Goal: Information Seeking & Learning: Learn about a topic

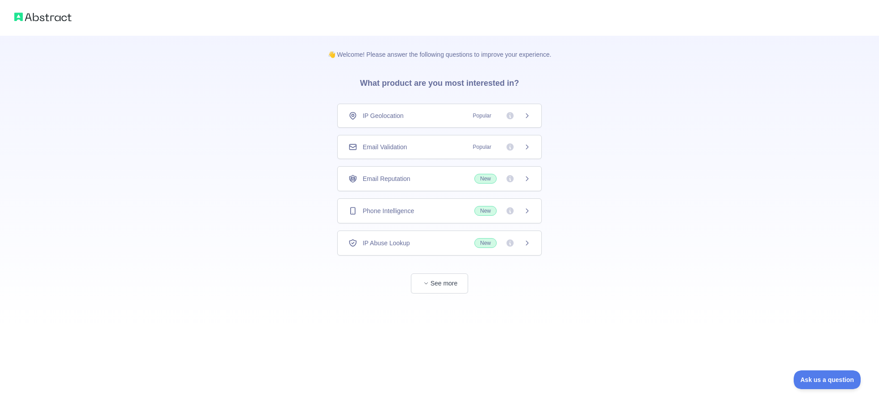
click at [387, 152] on div "Email Validation Popular" at bounding box center [439, 147] width 205 height 24
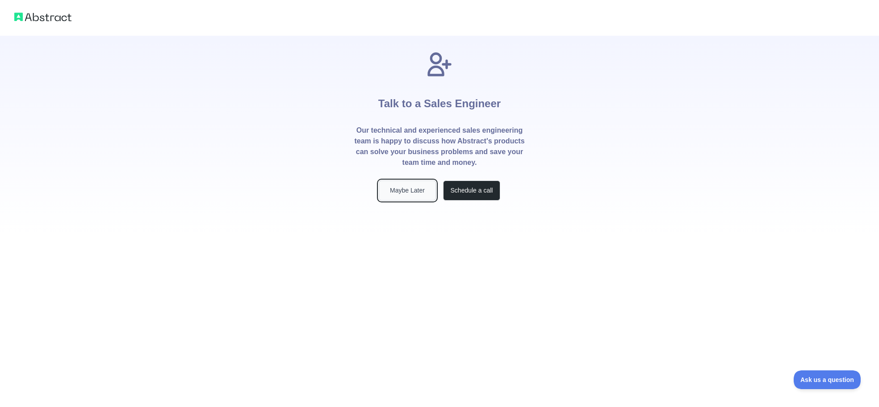
click at [393, 193] on button "Maybe Later" at bounding box center [407, 191] width 57 height 20
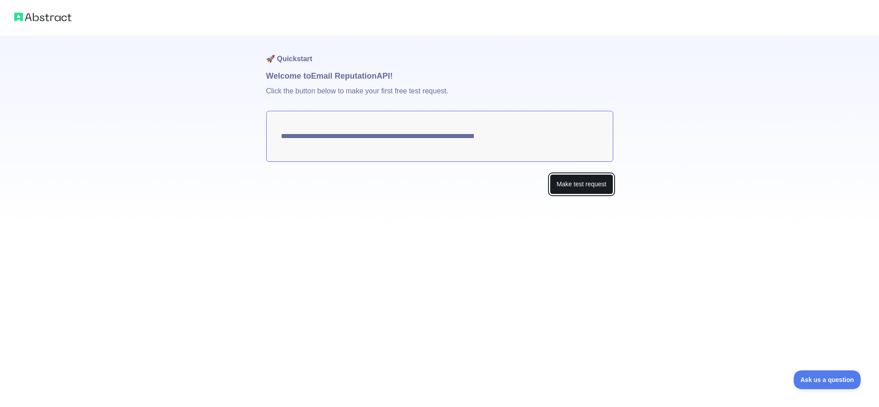
click at [555, 183] on button "Make test request" at bounding box center [581, 184] width 63 height 20
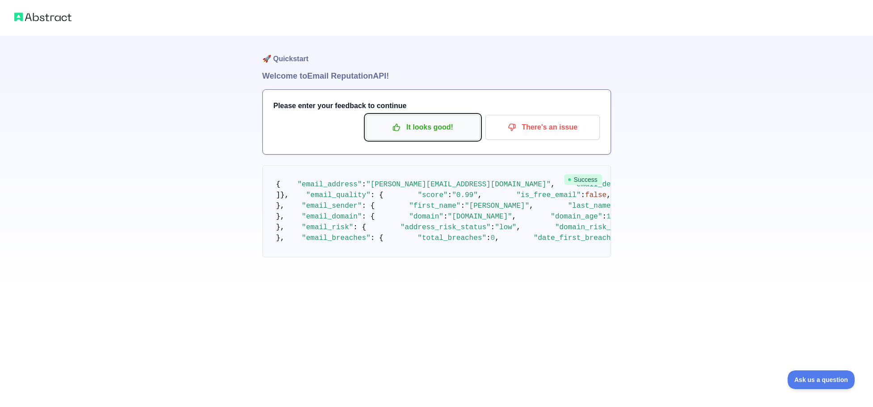
click at [426, 117] on button "It looks good!" at bounding box center [423, 127] width 114 height 25
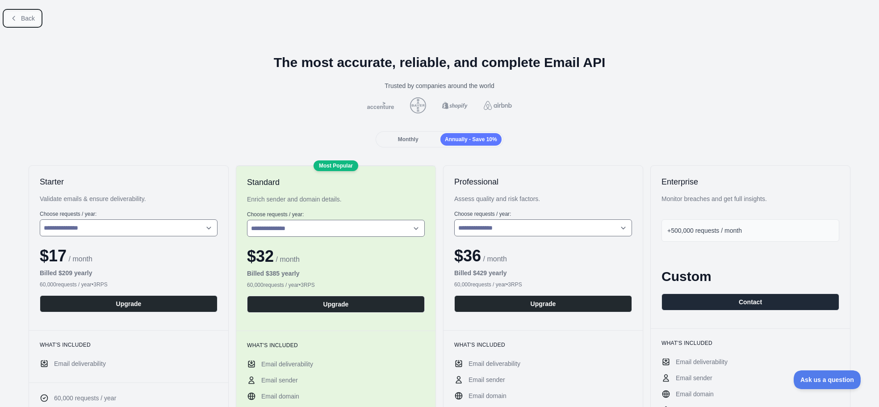
click at [22, 18] on span "Back" at bounding box center [28, 18] width 14 height 7
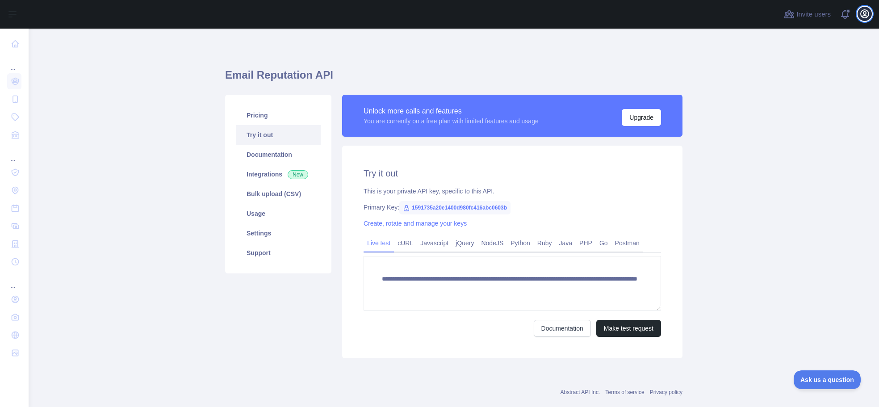
click at [860, 13] on icon "button" at bounding box center [865, 13] width 11 height 11
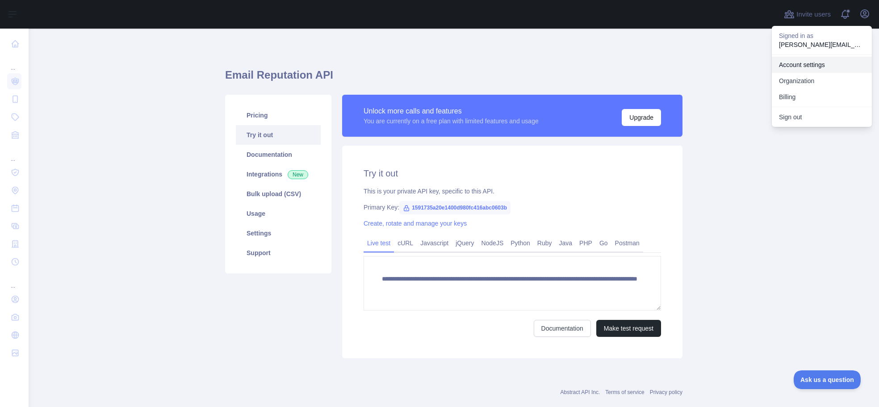
click at [811, 66] on link "Account settings" at bounding box center [822, 65] width 100 height 16
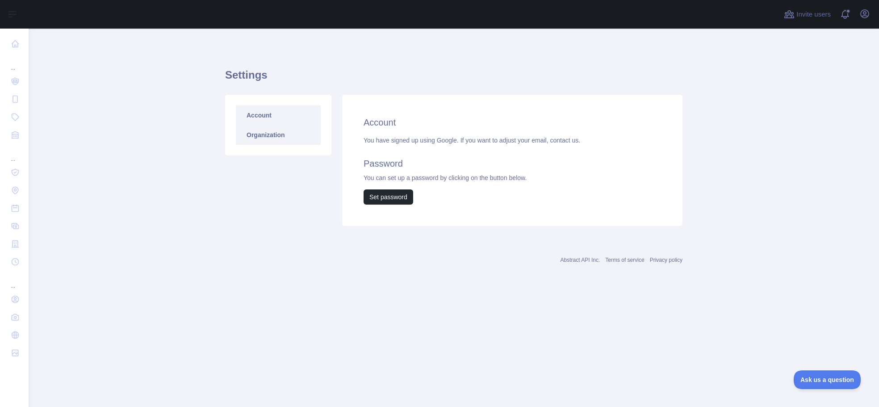
click at [276, 137] on link "Organization" at bounding box center [278, 135] width 85 height 20
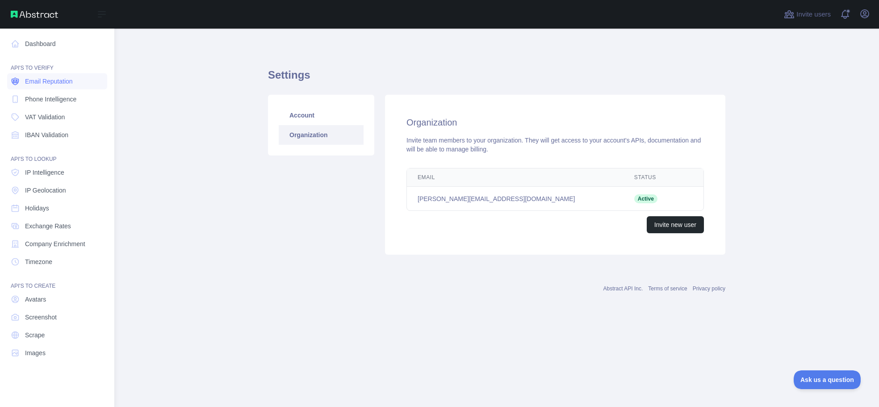
click at [57, 85] on span "Email Reputation" at bounding box center [49, 81] width 48 height 9
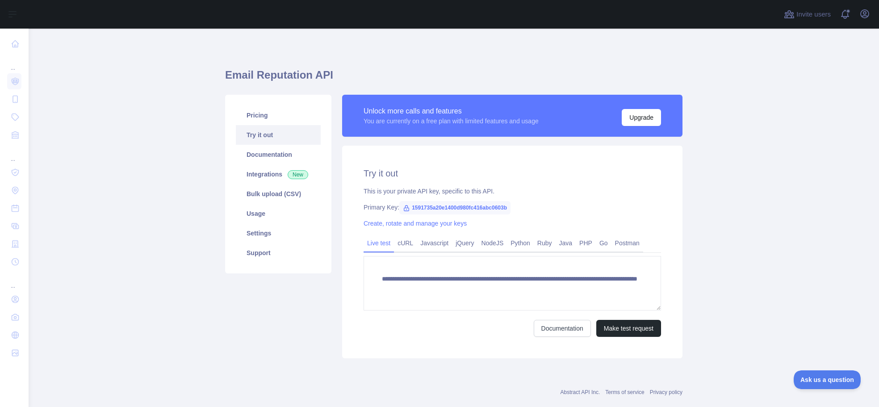
click at [476, 206] on span "1591735a20e1400d980fc416abc0603b" at bounding box center [454, 207] width 111 height 13
click at [466, 208] on span "1591735a20e1400d980fc416abc0603b" at bounding box center [454, 207] width 111 height 13
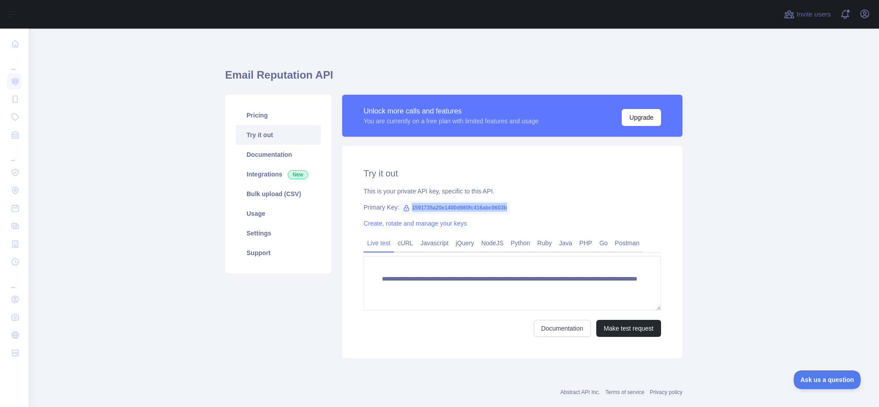
click at [466, 208] on span "1591735a20e1400d980fc416abc0603b" at bounding box center [454, 207] width 111 height 13
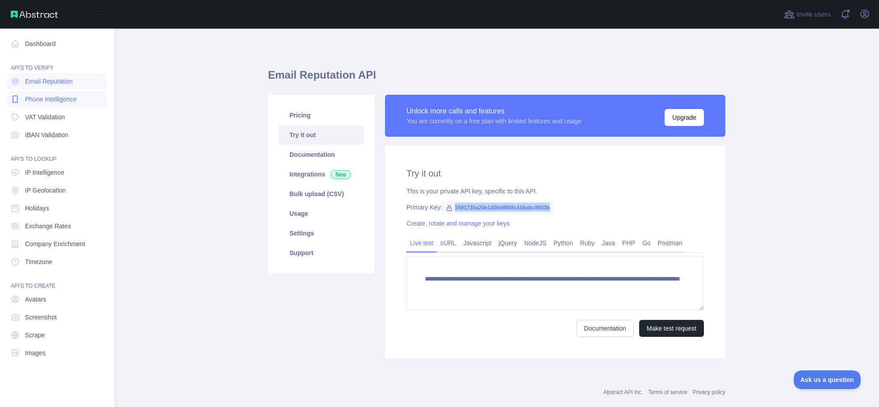
click at [34, 98] on span "Phone Intelligence" at bounding box center [50, 99] width 51 height 9
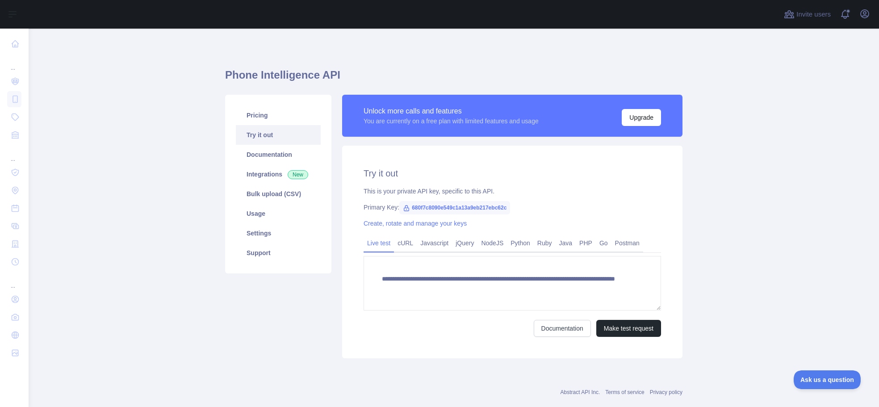
click at [477, 206] on span "680f7c8090e549c1a13a9eb217ebc62c" at bounding box center [454, 207] width 111 height 13
copy span "680f7c8090e549c1a13a9eb217ebc62c"
click at [119, 303] on main "**********" at bounding box center [454, 218] width 851 height 378
